Goal: Task Accomplishment & Management: Manage account settings

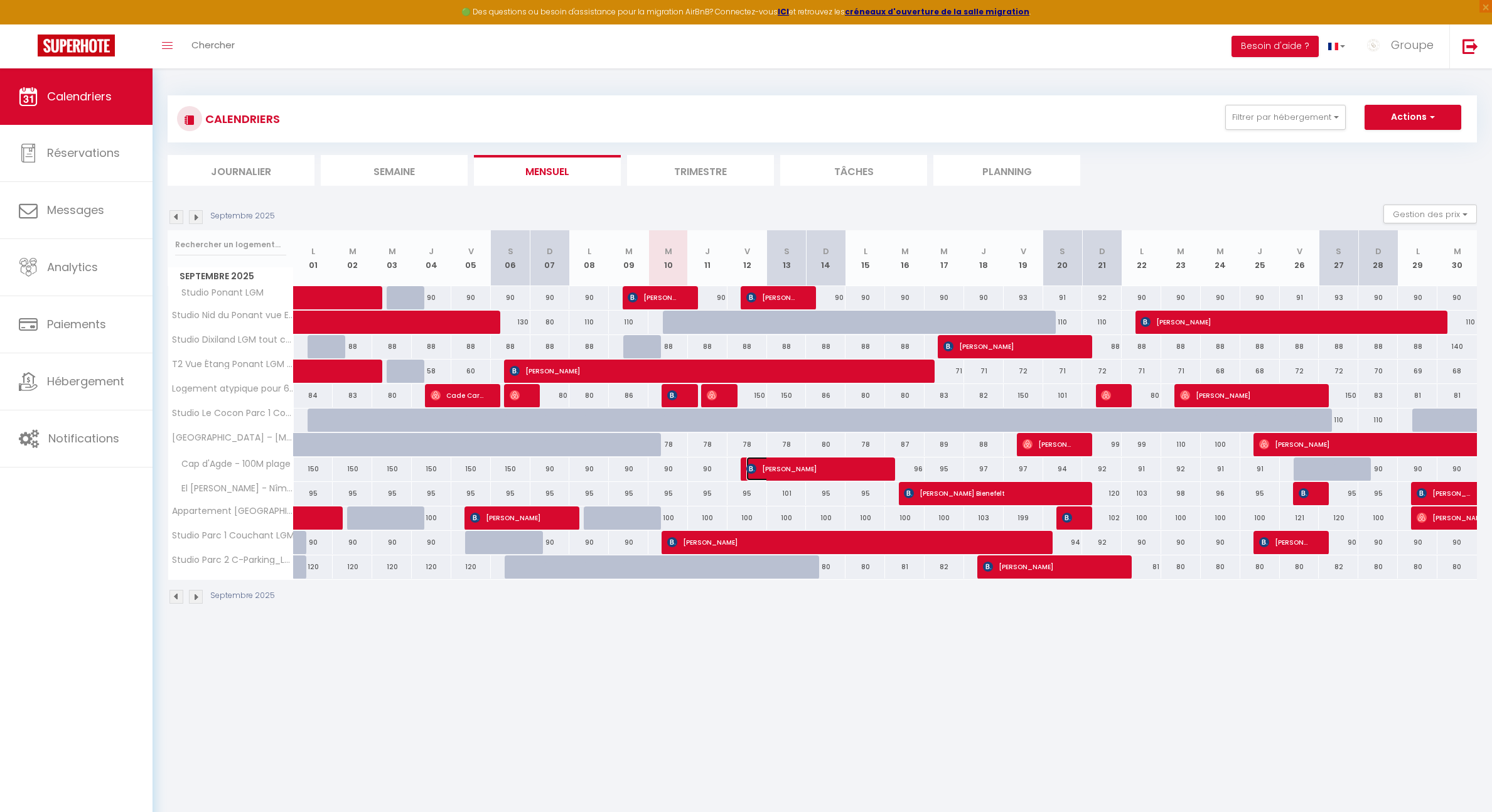
click at [764, 471] on span "[PERSON_NAME]" at bounding box center [812, 468] width 132 height 24
select select "OK"
select select "0"
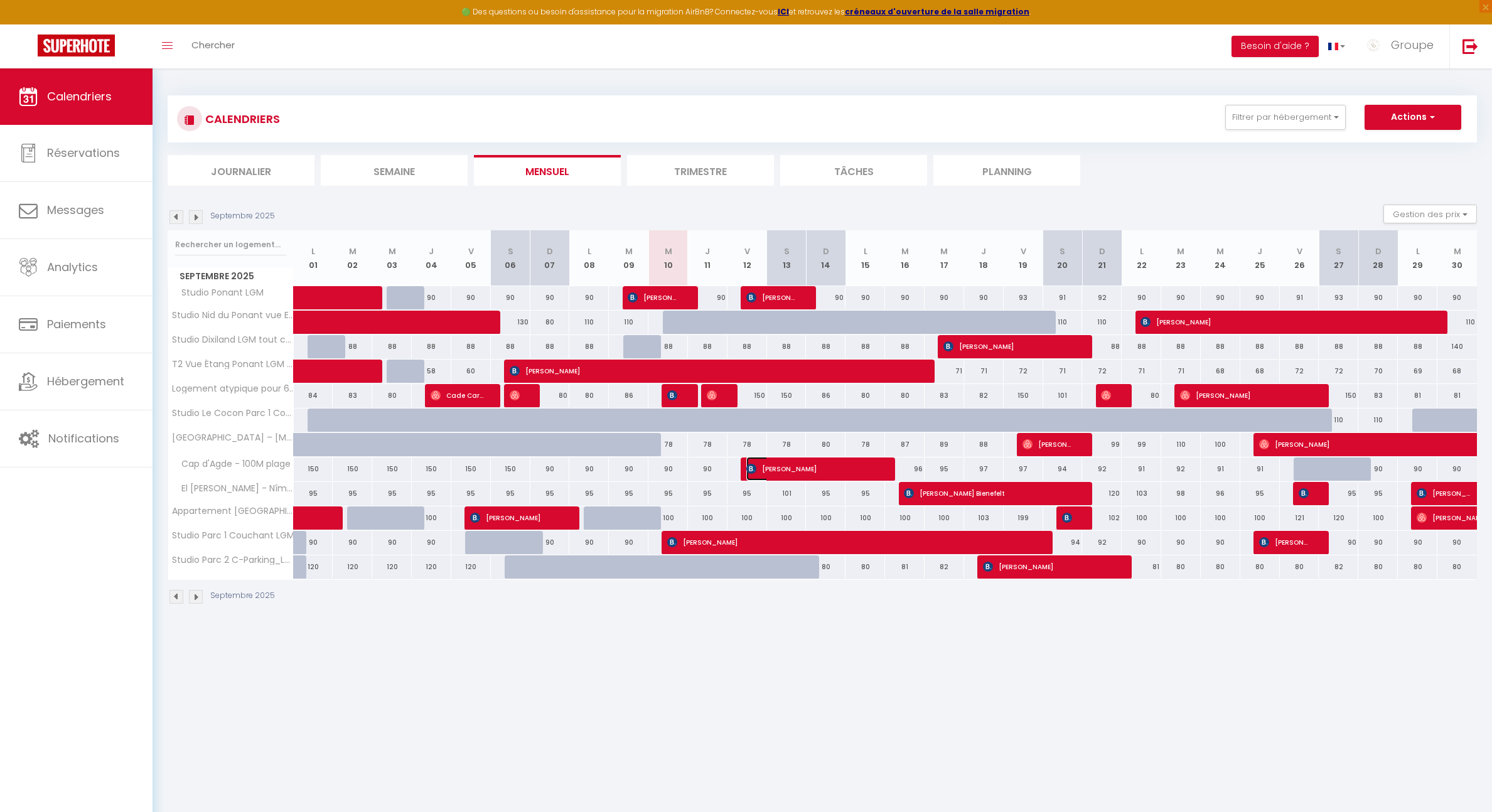
select select "1"
select select
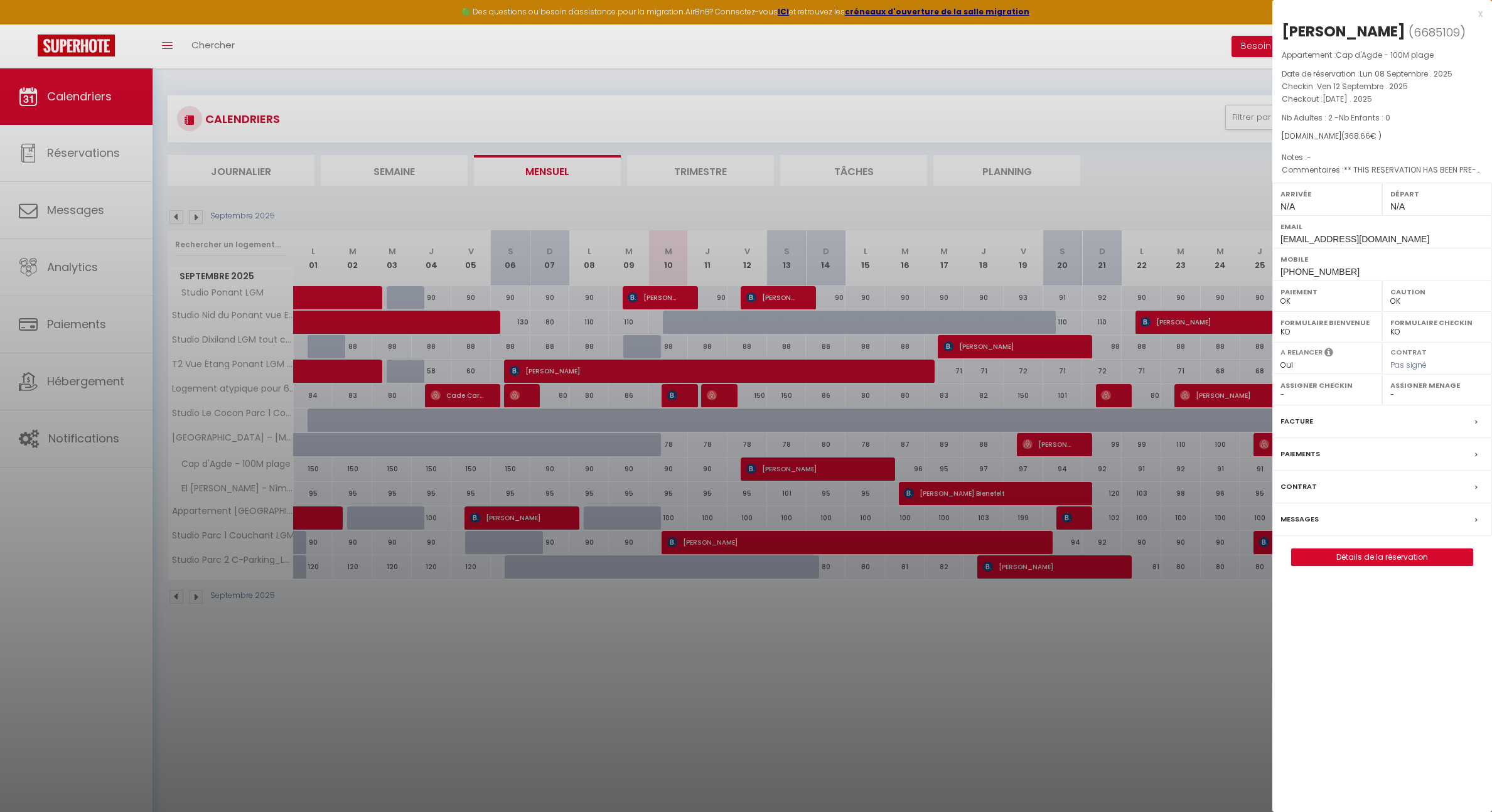
click at [1478, 14] on div "x" at bounding box center [1377, 14] width 210 height 15
